Goal: Task Accomplishment & Management: Manage account settings

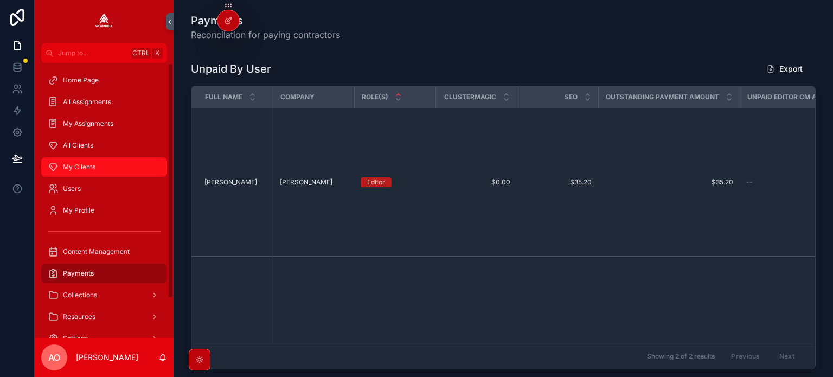
click at [78, 164] on span "My Clients" at bounding box center [79, 167] width 33 height 9
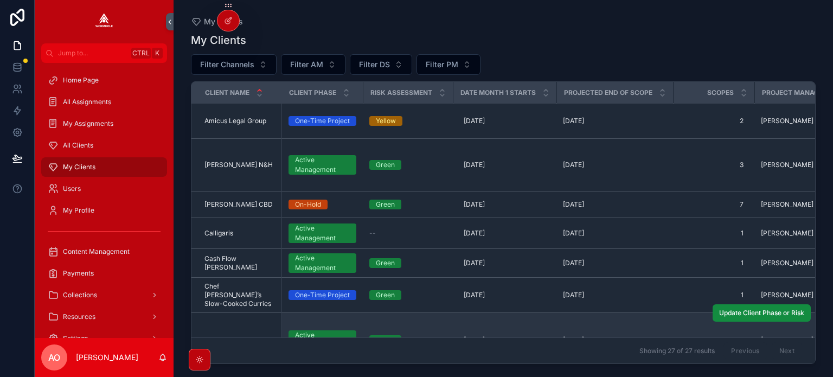
scroll to position [109, 0]
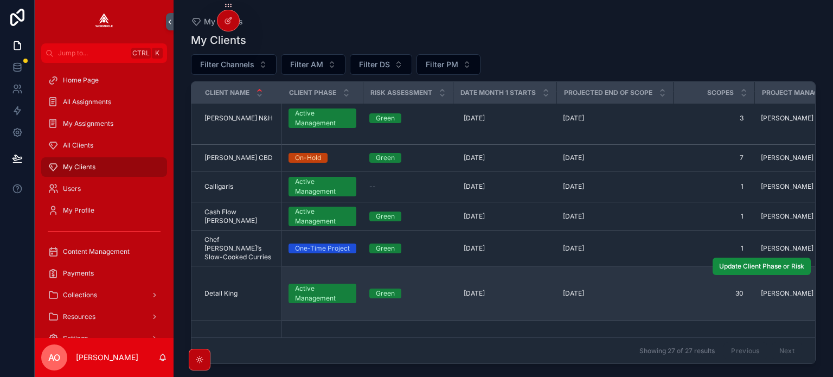
click at [220, 289] on span "Detail King" at bounding box center [221, 293] width 33 height 9
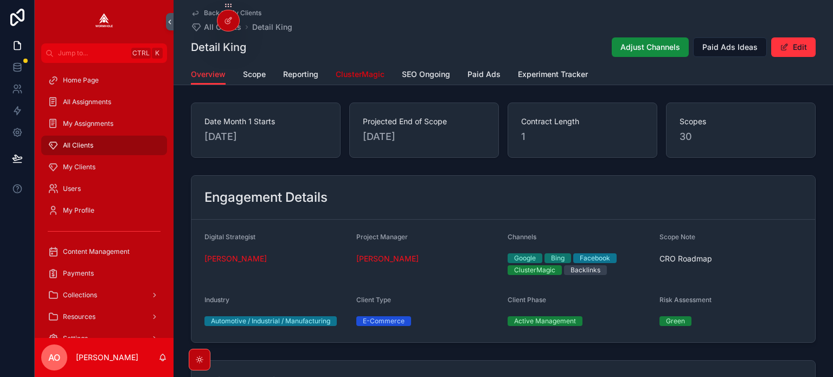
click at [357, 71] on span "ClusterMagic" at bounding box center [360, 74] width 49 height 11
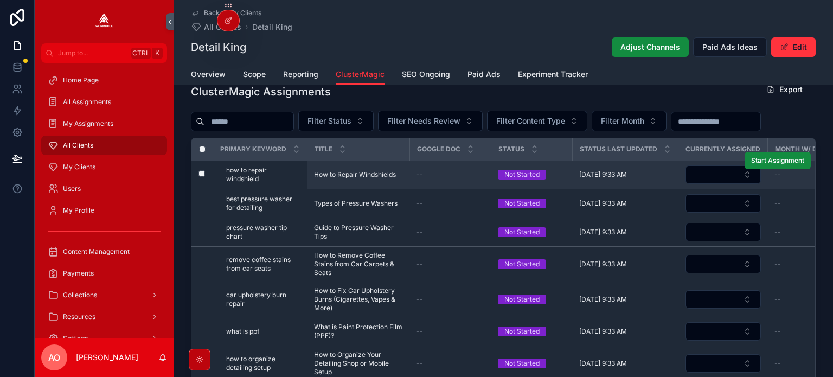
scroll to position [441, 0]
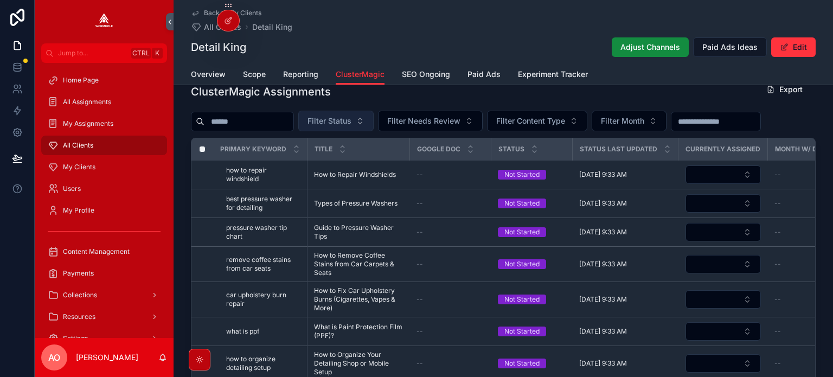
click at [352, 123] on span "Filter Status" at bounding box center [330, 121] width 44 height 11
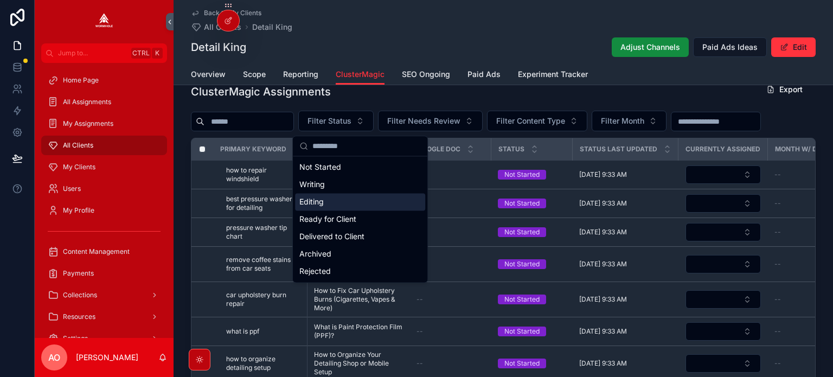
click at [346, 203] on div "Editing" at bounding box center [360, 201] width 130 height 17
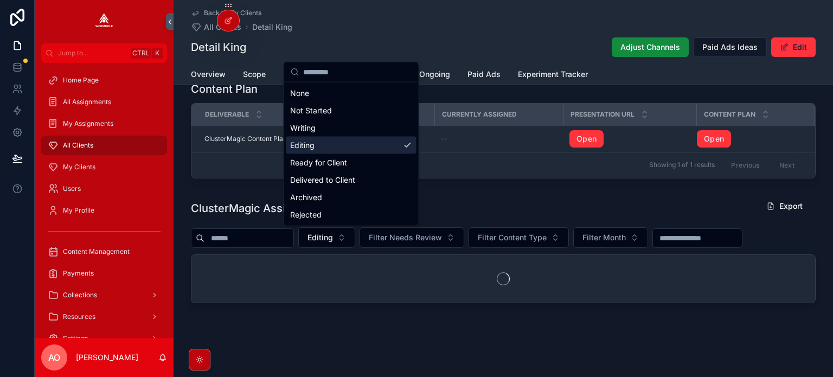
scroll to position [326, 0]
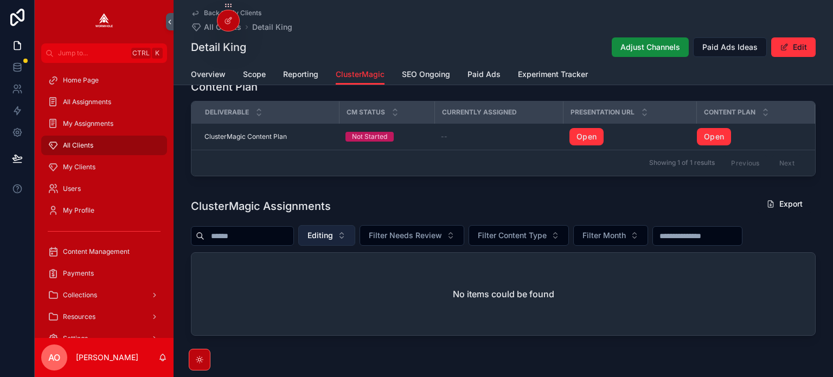
click at [333, 234] on span "Editing" at bounding box center [320, 235] width 25 height 11
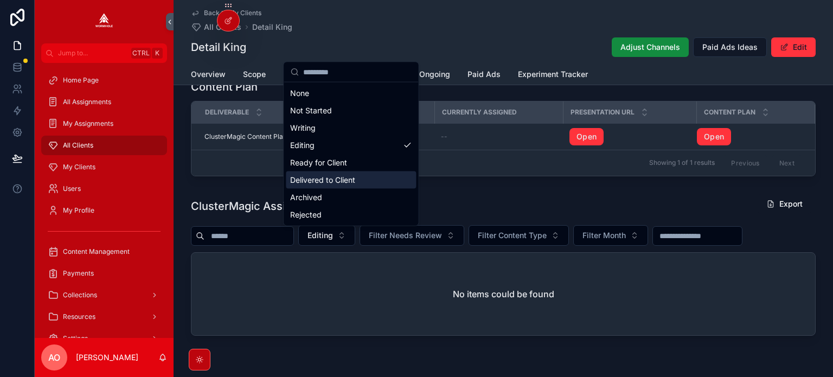
click at [331, 180] on div "Delivered to Client" at bounding box center [351, 179] width 130 height 17
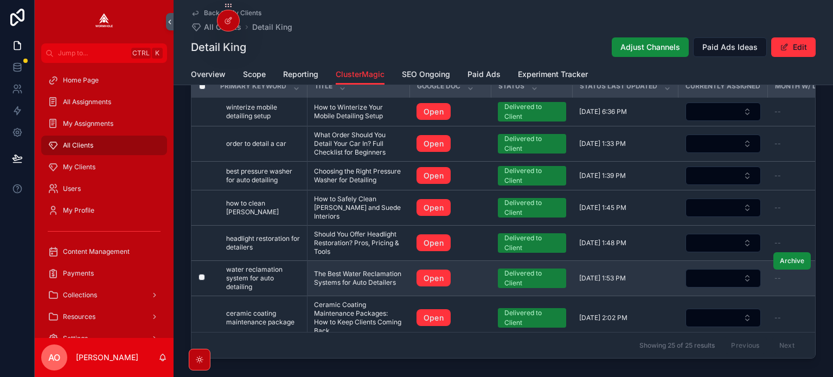
scroll to position [435, 0]
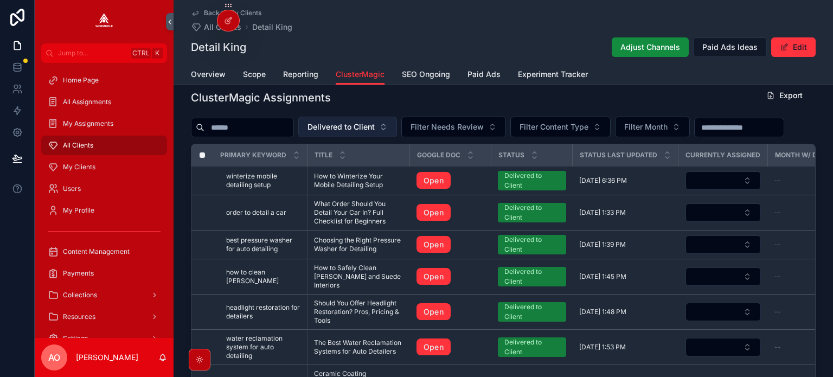
click at [365, 127] on span "Delivered to Client" at bounding box center [341, 127] width 67 height 11
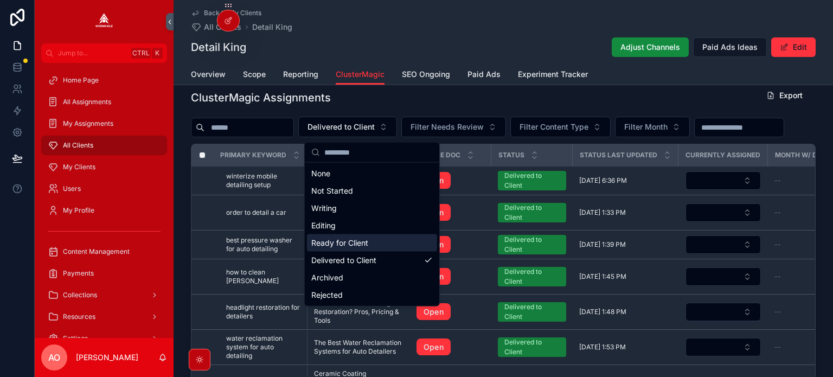
click at [352, 238] on div "Ready for Client" at bounding box center [372, 242] width 130 height 17
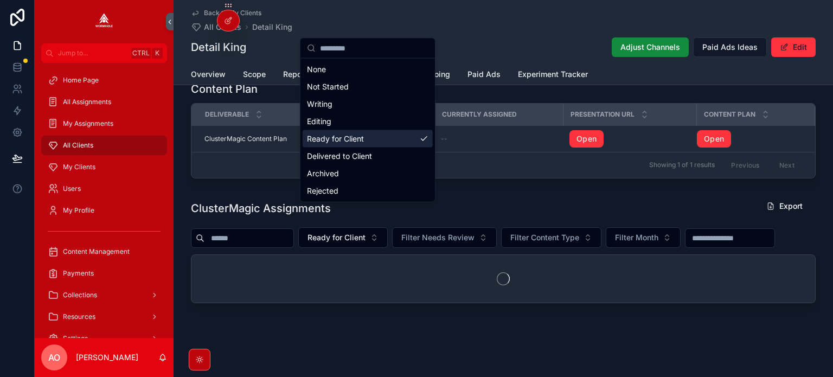
scroll to position [350, 0]
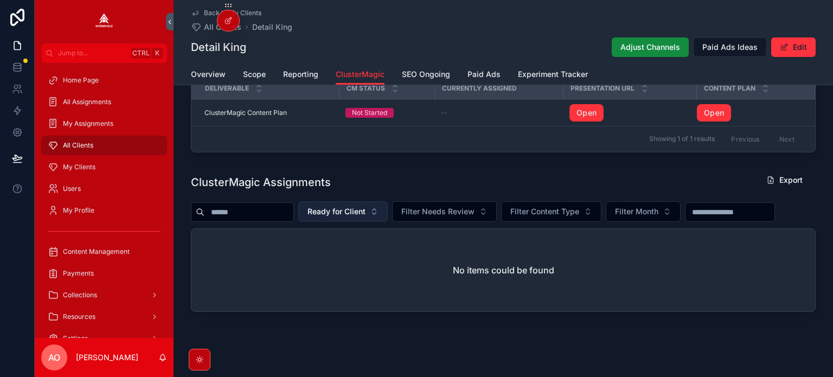
click at [361, 209] on span "Ready for Client" at bounding box center [337, 211] width 58 height 11
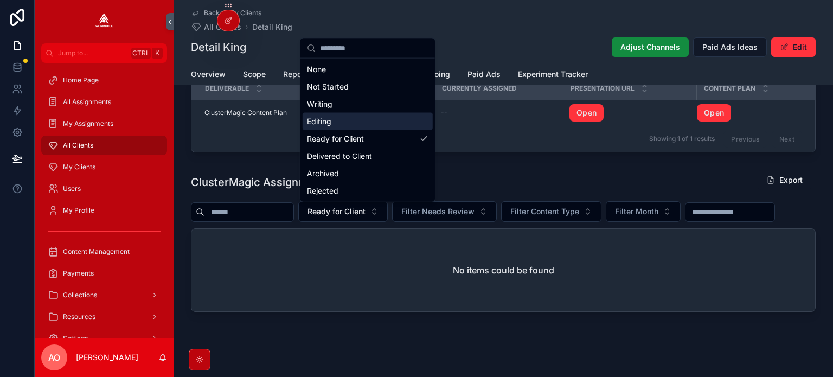
click at [329, 125] on div "Editing" at bounding box center [368, 121] width 130 height 17
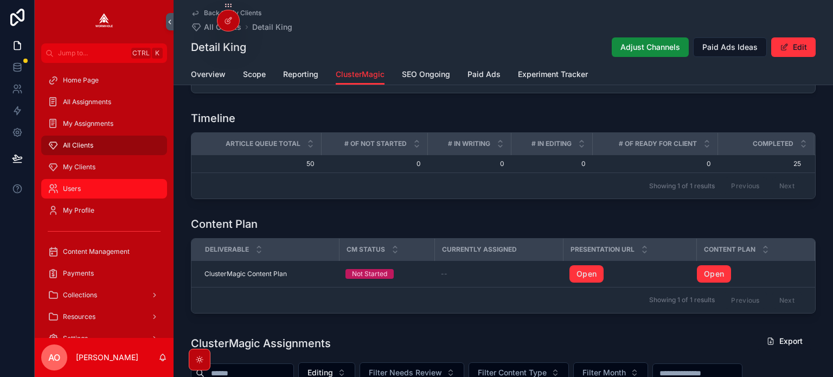
scroll to position [54, 0]
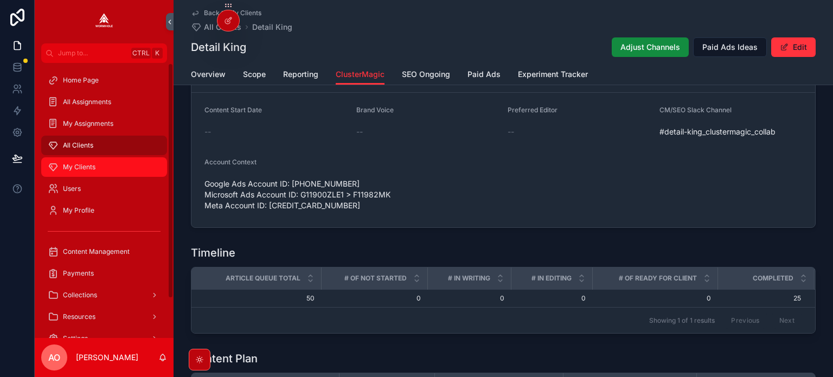
click at [81, 169] on span "My Clients" at bounding box center [79, 167] width 33 height 9
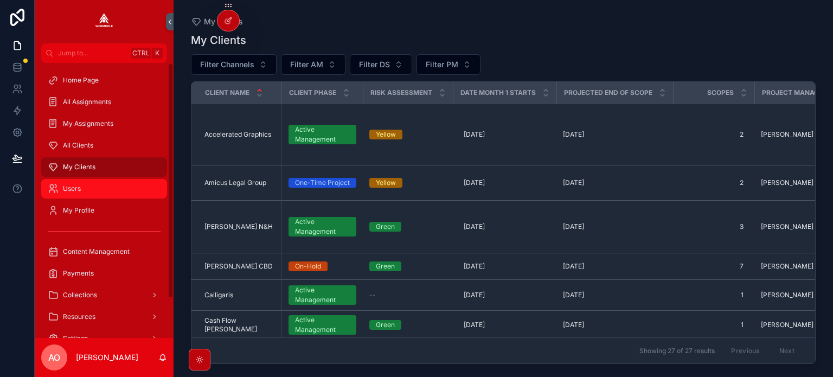
click at [84, 190] on div "Users" at bounding box center [104, 188] width 113 height 17
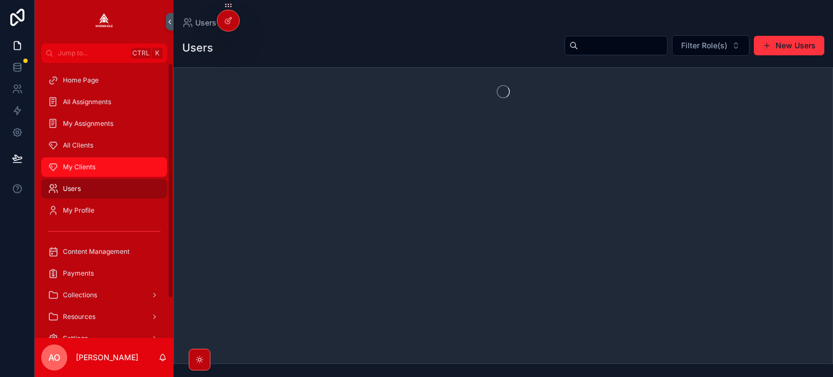
click at [91, 159] on div "My Clients" at bounding box center [104, 166] width 113 height 17
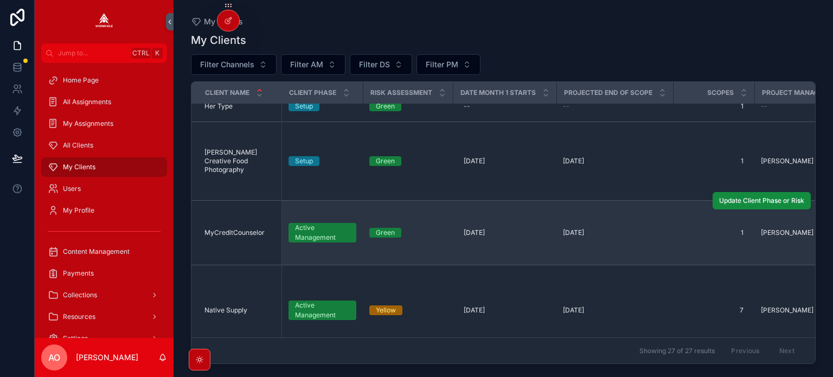
scroll to position [489, 0]
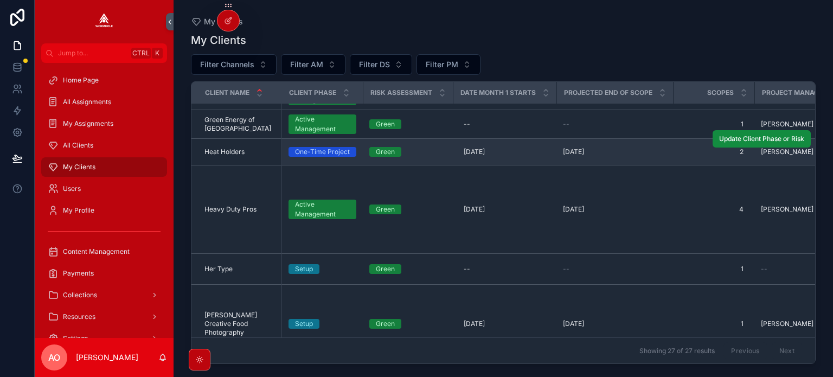
click at [231, 148] on span "Heat Holders" at bounding box center [225, 152] width 40 height 9
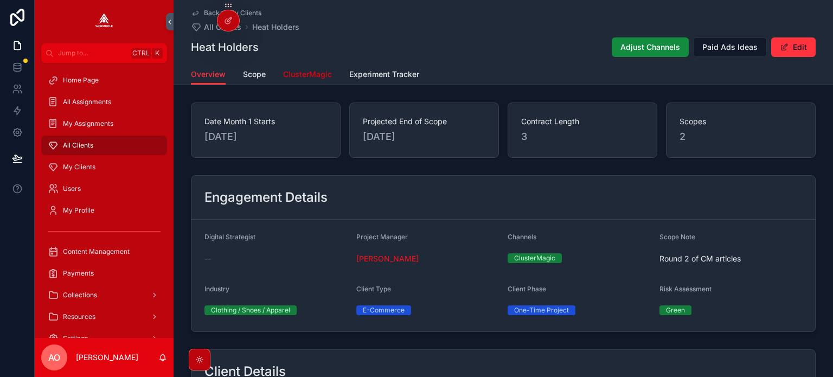
click at [305, 73] on span "ClusterMagic" at bounding box center [307, 74] width 49 height 11
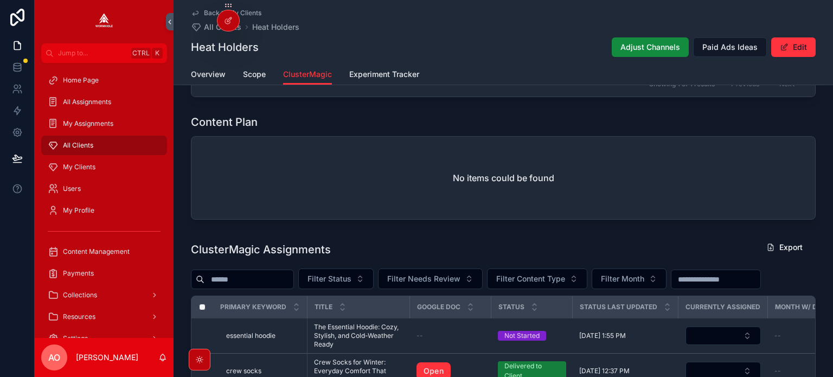
scroll to position [705, 0]
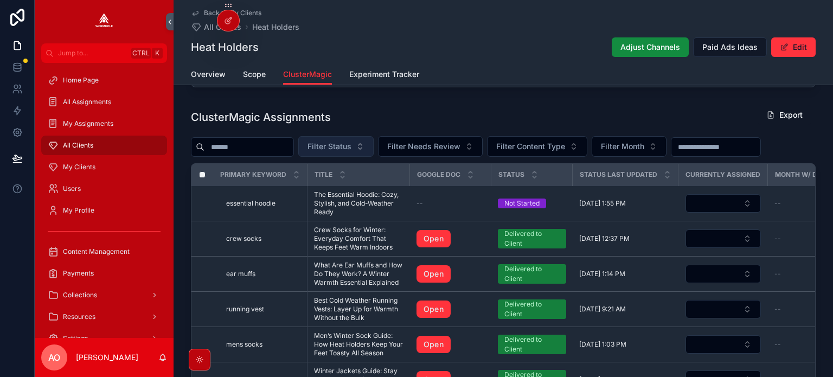
click at [352, 141] on span "Filter Status" at bounding box center [330, 146] width 44 height 11
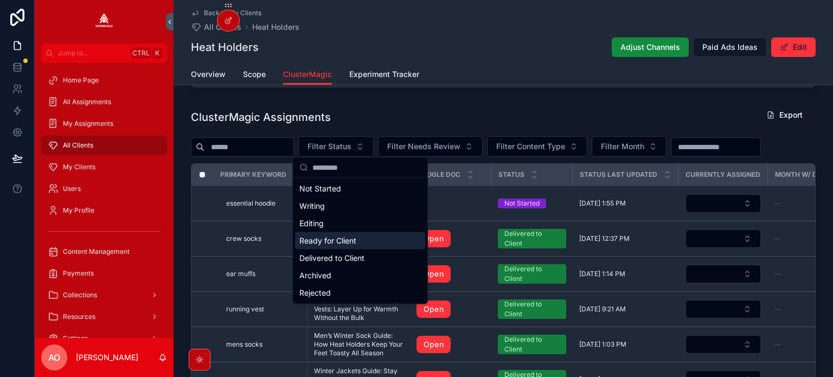
click at [346, 229] on div "Editing" at bounding box center [360, 223] width 130 height 17
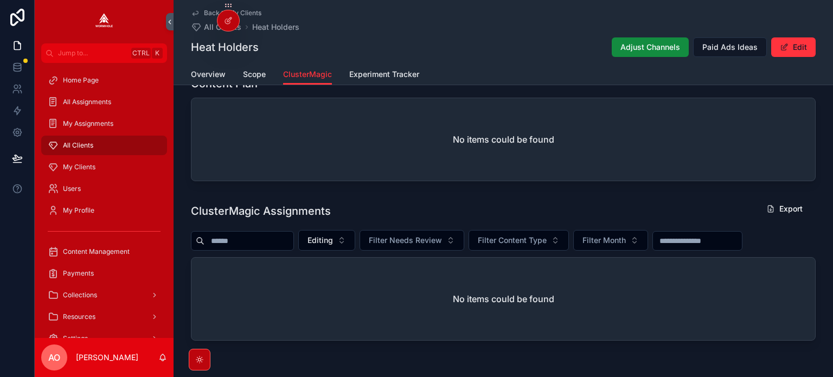
scroll to position [592, 0]
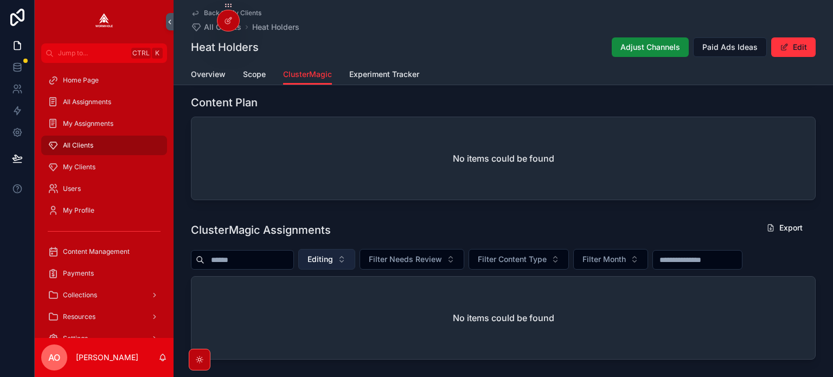
click at [333, 257] on span "Editing" at bounding box center [320, 259] width 25 height 11
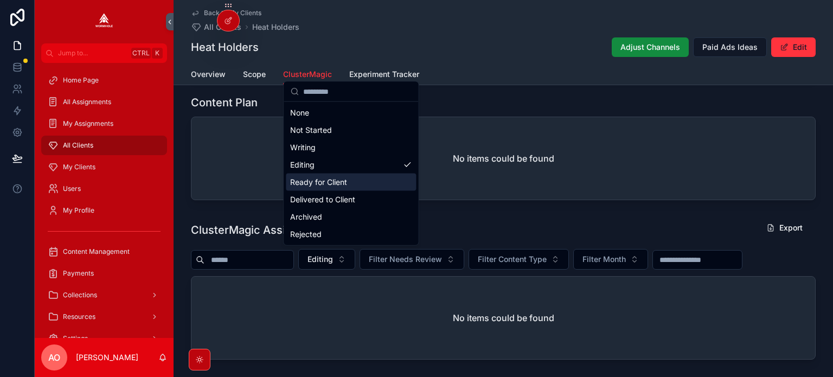
click at [334, 181] on div "Ready for Client" at bounding box center [351, 182] width 130 height 17
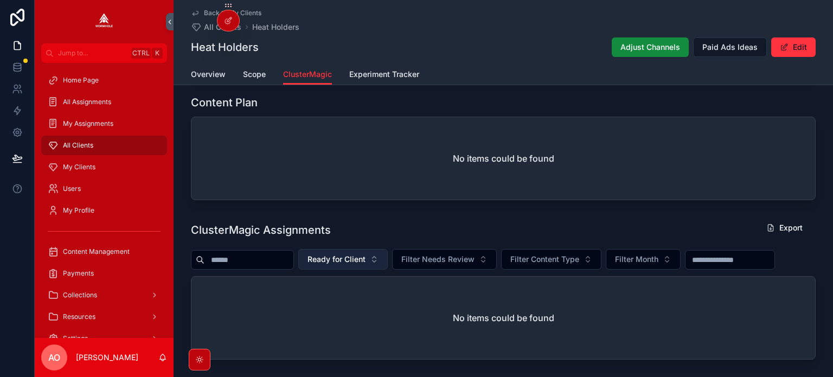
click at [360, 257] on span "Ready for Client" at bounding box center [337, 259] width 58 height 11
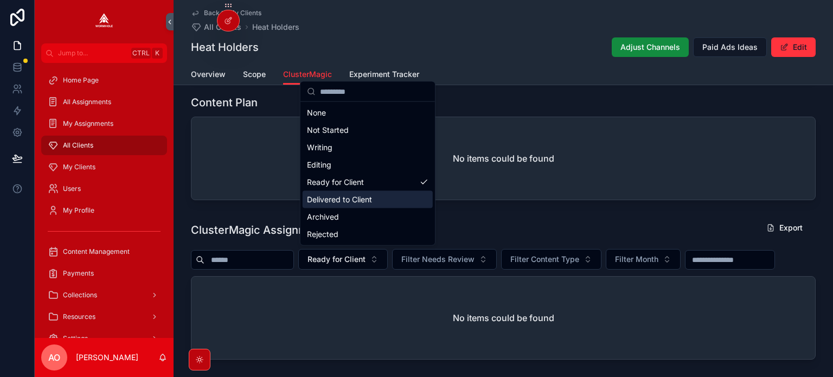
click at [342, 201] on div "Delivered to Client" at bounding box center [368, 199] width 130 height 17
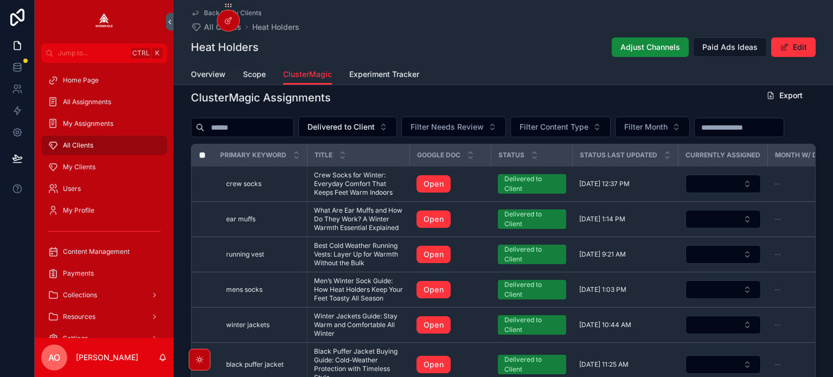
scroll to position [708, 0]
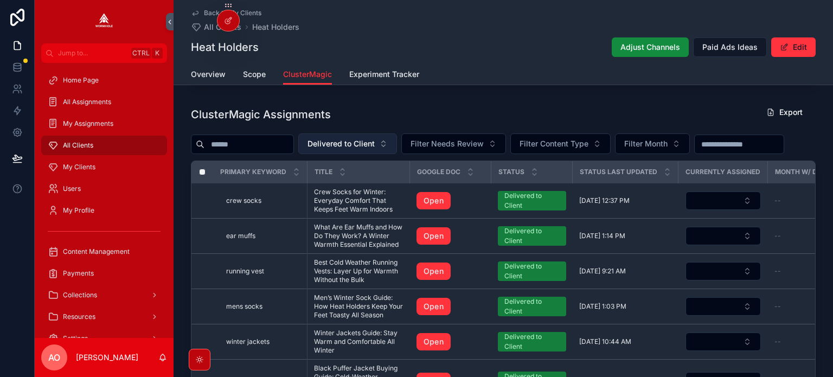
click at [355, 138] on span "Delivered to Client" at bounding box center [341, 143] width 67 height 11
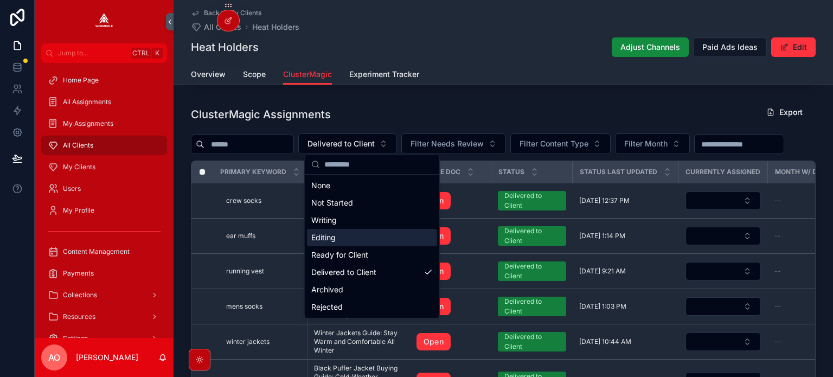
click at [339, 237] on div "Editing" at bounding box center [372, 237] width 130 height 17
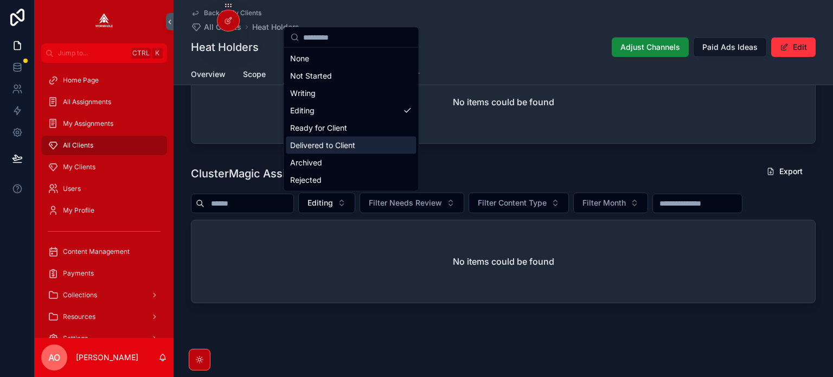
scroll to position [647, 0]
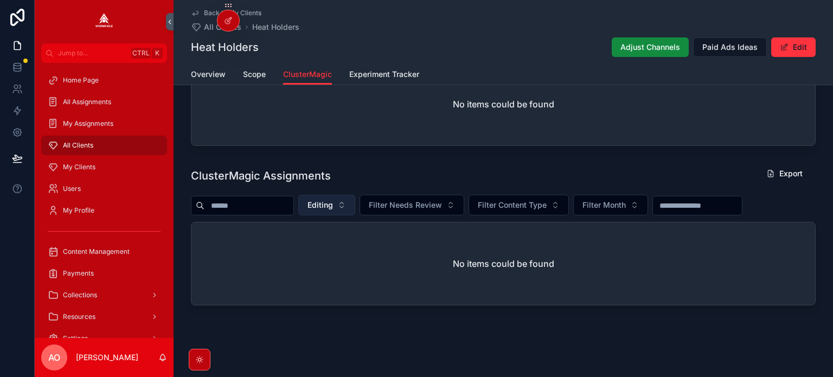
click at [333, 202] on span "Editing" at bounding box center [320, 205] width 25 height 11
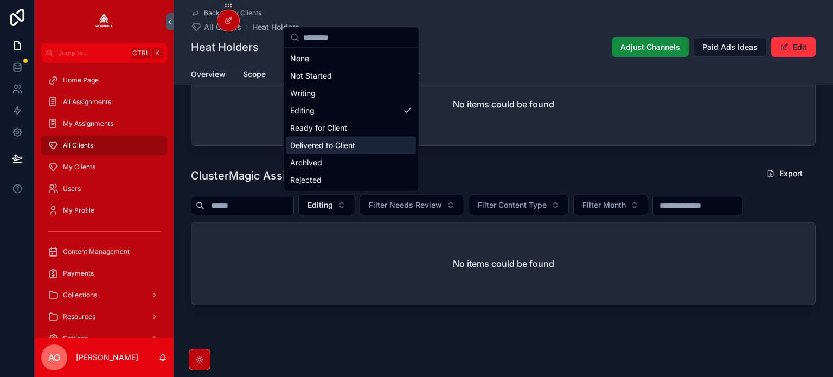
click at [330, 146] on div "Delivered to Client" at bounding box center [351, 145] width 130 height 17
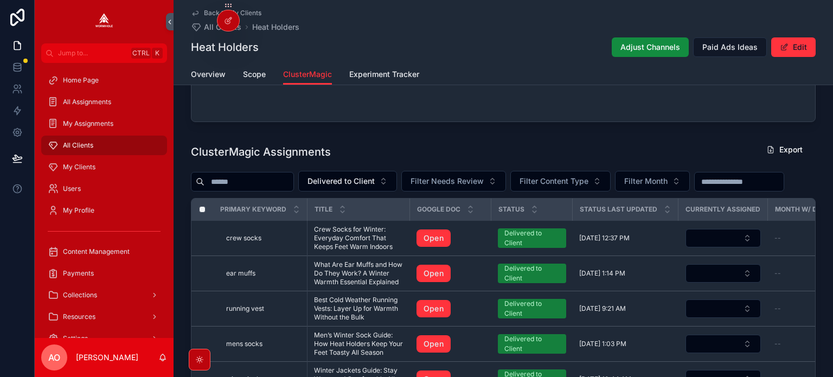
scroll to position [647, 0]
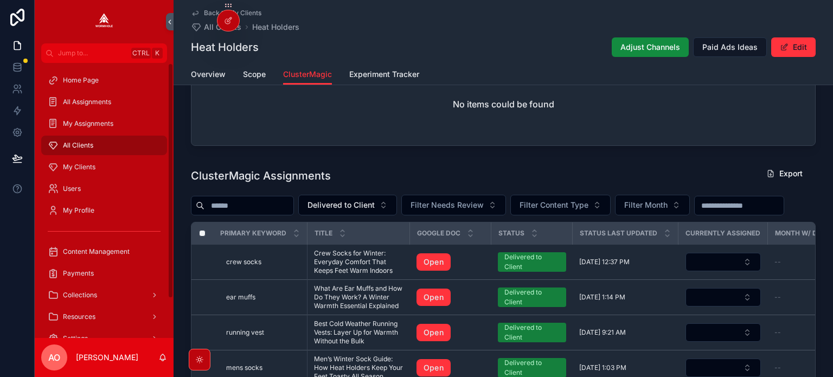
click at [97, 144] on div "All Clients" at bounding box center [104, 145] width 113 height 17
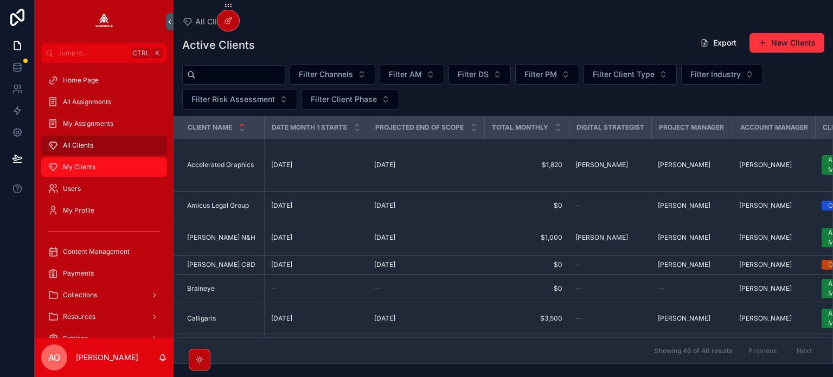
click at [92, 167] on span "My Clients" at bounding box center [79, 167] width 33 height 9
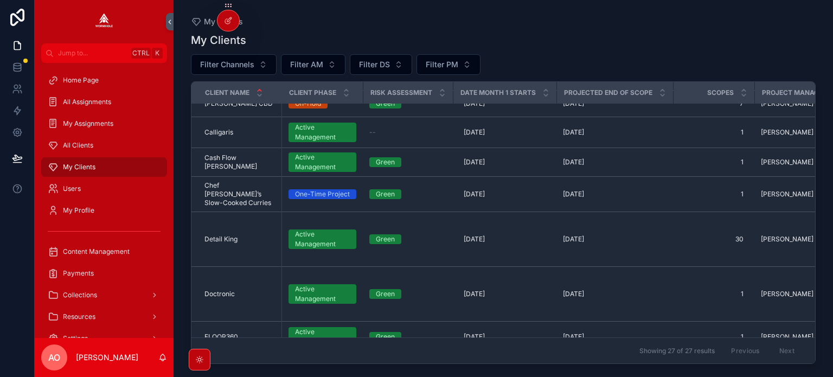
scroll to position [326, 0]
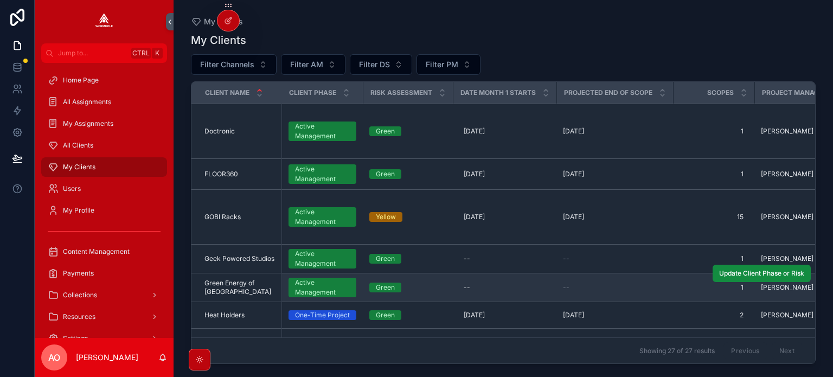
click at [221, 279] on span "Green Energy of [GEOGRAPHIC_DATA]" at bounding box center [240, 287] width 71 height 17
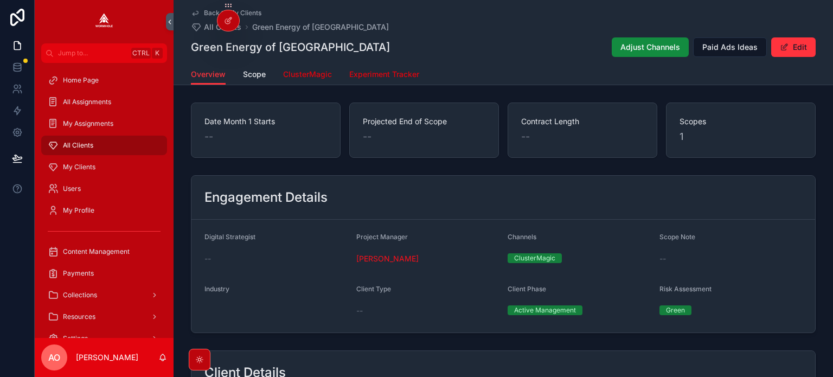
click at [302, 75] on span "ClusterMagic" at bounding box center [307, 74] width 49 height 11
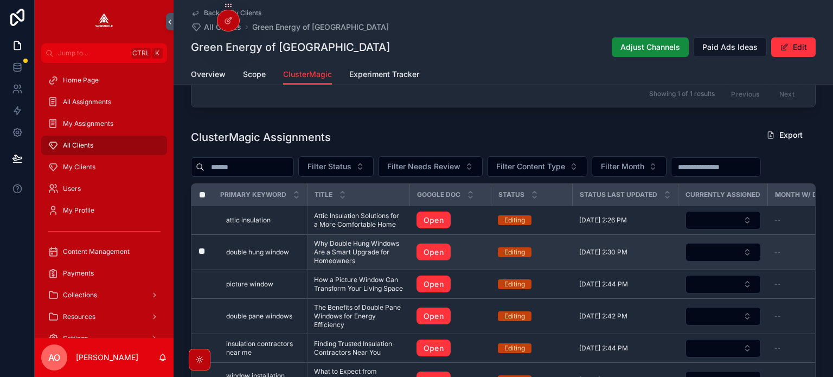
scroll to position [434, 0]
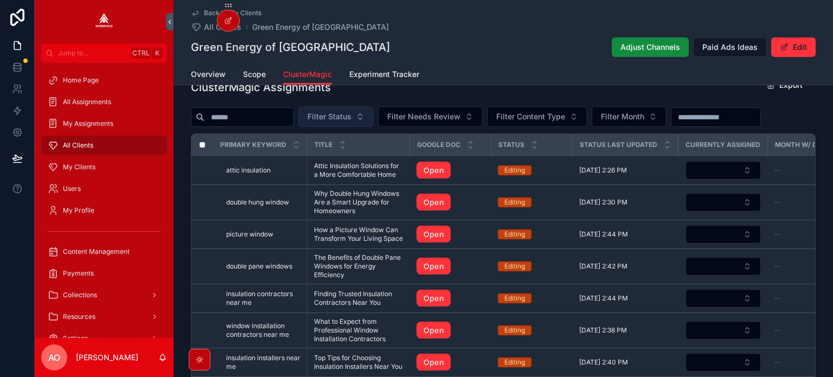
click at [356, 111] on button "Filter Status" at bounding box center [335, 116] width 75 height 21
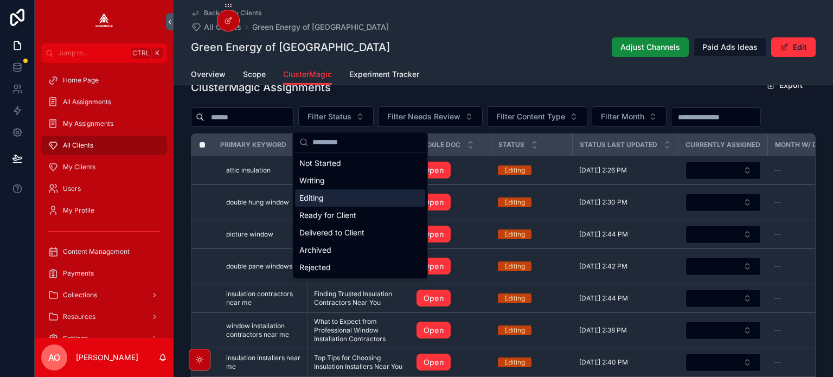
click at [365, 201] on div "Editing" at bounding box center [360, 197] width 130 height 17
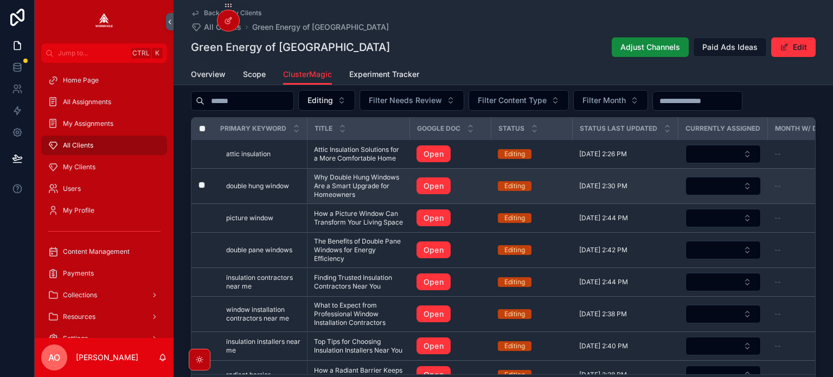
scroll to position [442, 0]
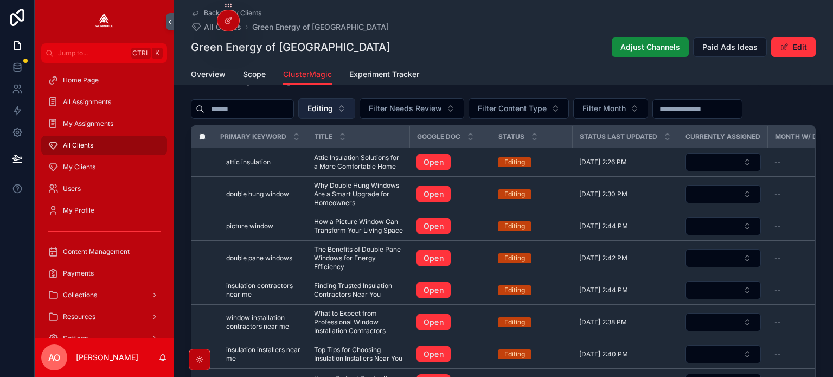
click at [333, 110] on span "Editing" at bounding box center [320, 108] width 25 height 11
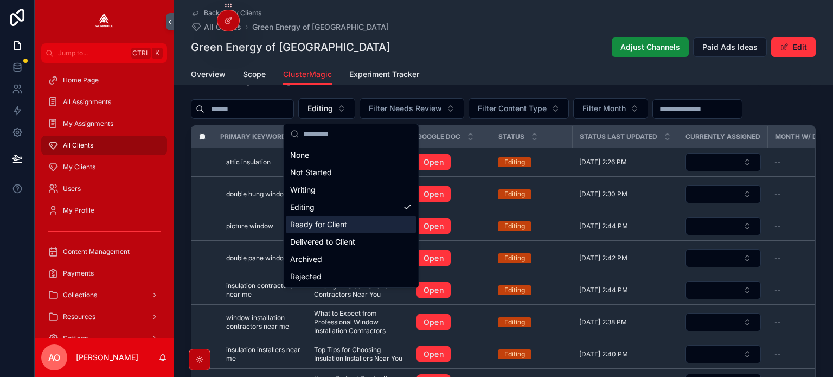
click at [322, 230] on div "Ready for Client" at bounding box center [351, 224] width 130 height 17
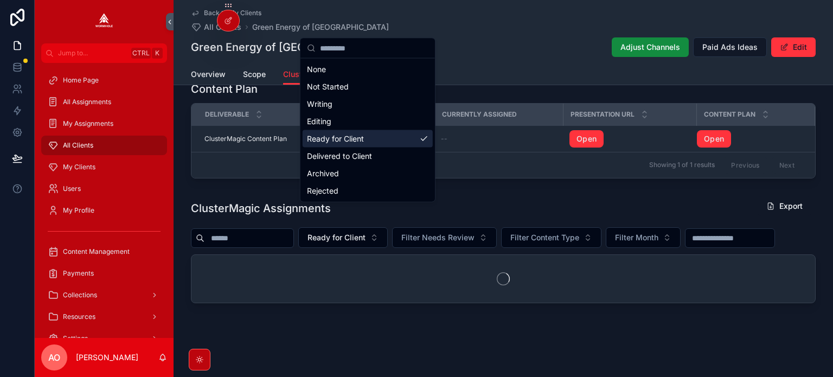
scroll to position [339, 0]
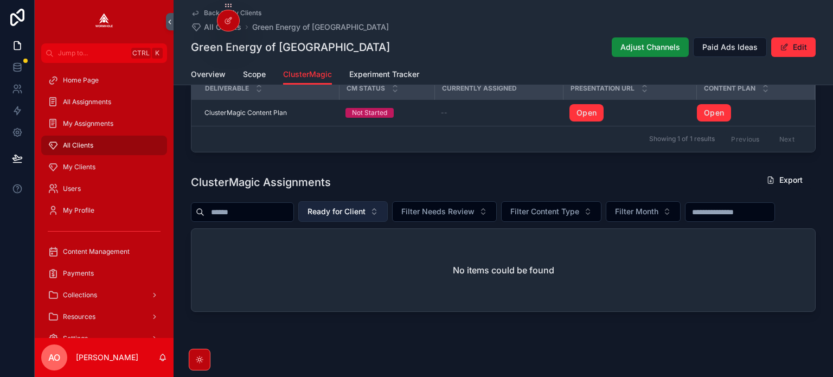
click at [351, 212] on span "Ready for Client" at bounding box center [337, 211] width 58 height 11
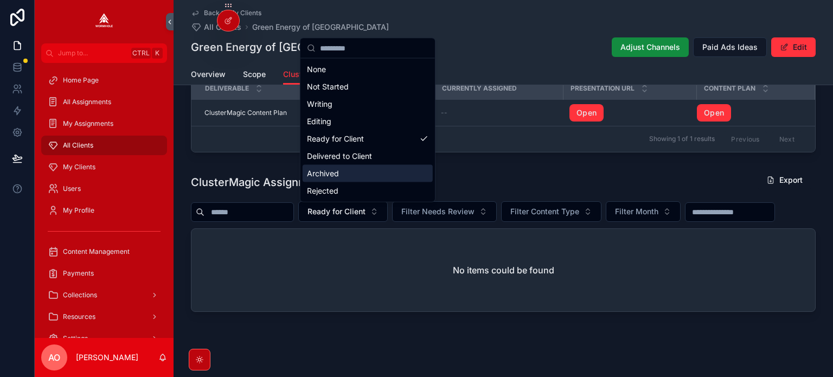
click at [335, 157] on div "Delivered to Client" at bounding box center [368, 156] width 130 height 17
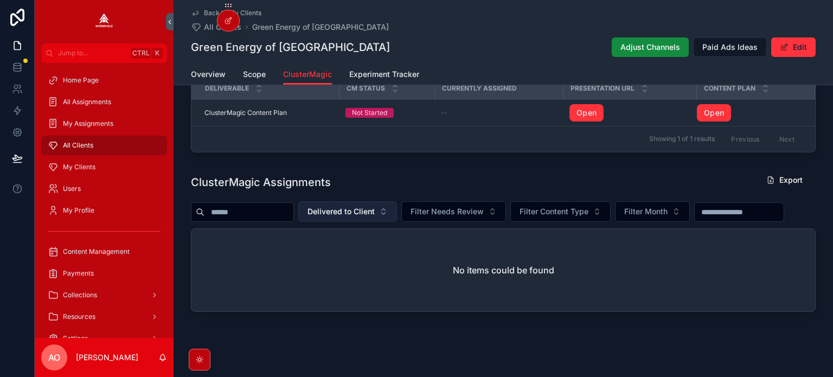
click at [362, 211] on span "Delivered to Client" at bounding box center [341, 211] width 67 height 11
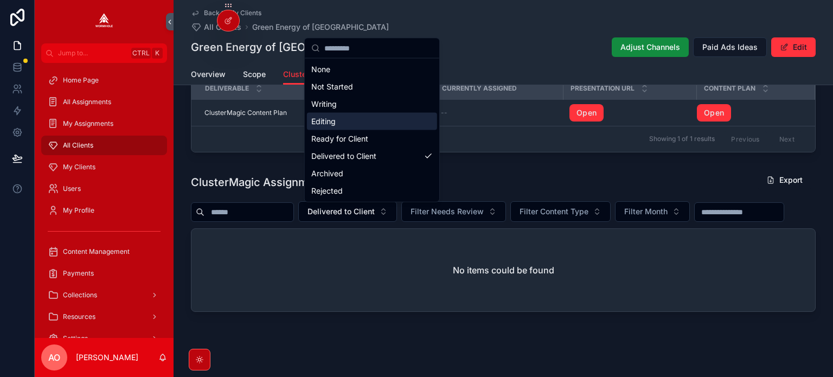
click at [350, 126] on div "Editing" at bounding box center [372, 121] width 130 height 17
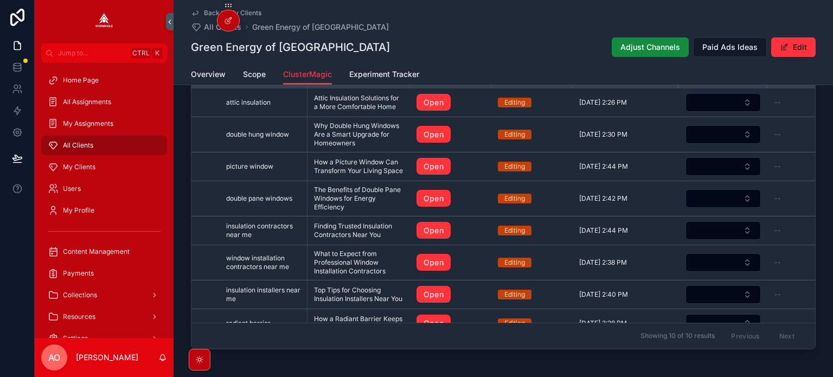
scroll to position [448, 0]
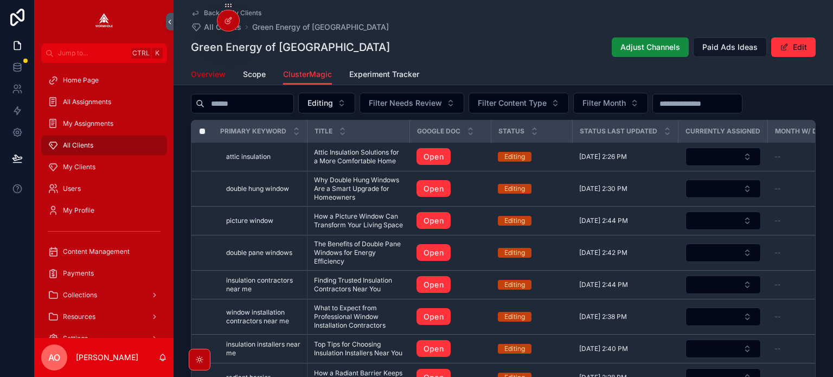
click at [219, 69] on span "Overview" at bounding box center [208, 74] width 35 height 11
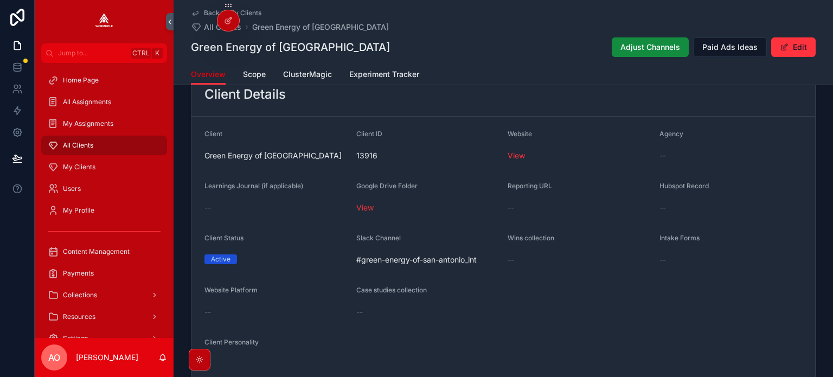
scroll to position [207, 0]
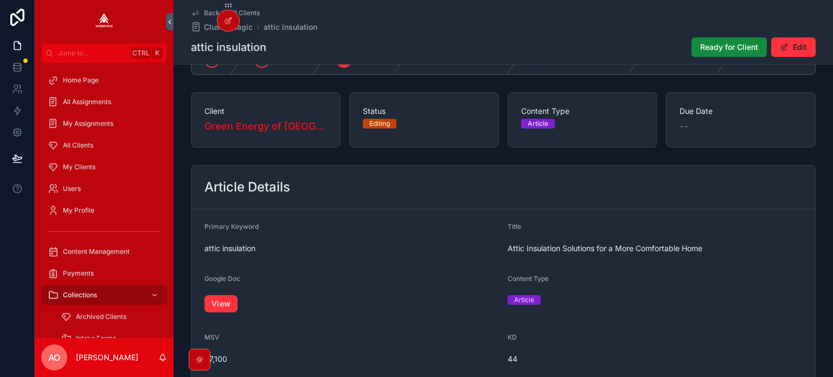
scroll to position [54, 0]
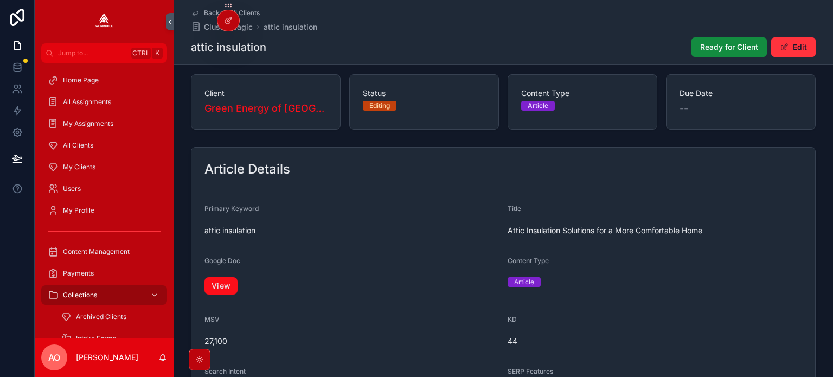
click at [216, 283] on link "View" at bounding box center [221, 285] width 33 height 17
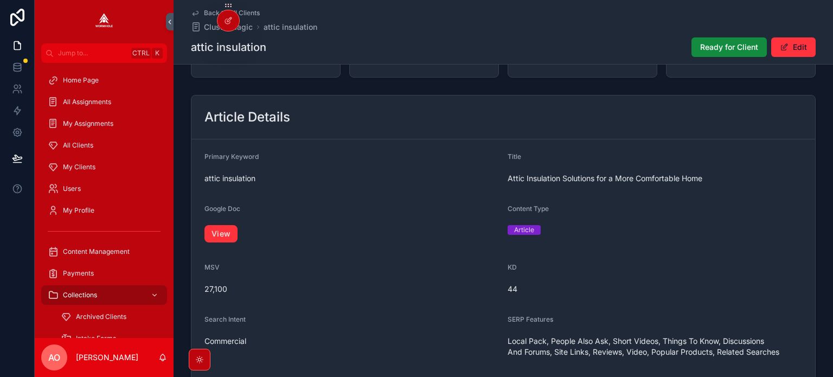
scroll to position [0, 0]
